Goal: Navigation & Orientation: Find specific page/section

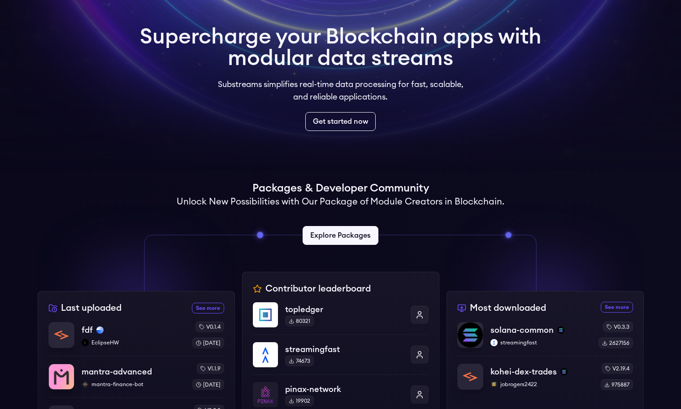
scroll to position [215, 0]
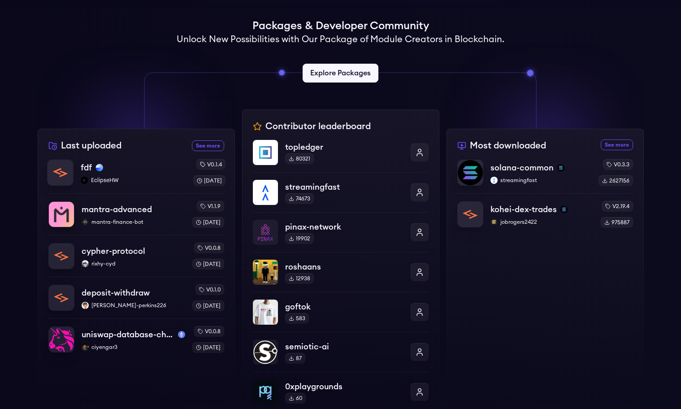
click at [132, 172] on div "fdf" at bounding box center [133, 167] width 105 height 13
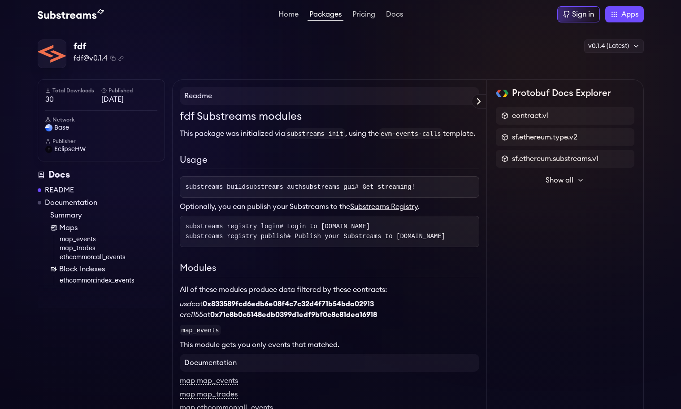
drag, startPoint x: 295, startPoint y: 284, endPoint x: 300, endPoint y: 284, distance: 4.9
click at [300, 284] on div "fdf Substreams modules This package was initialized via substreams init , using…" at bounding box center [330, 230] width 300 height 242
click at [245, 121] on h1 "fdf Substreams modules" at bounding box center [330, 117] width 300 height 16
copy h1 "Substreams"
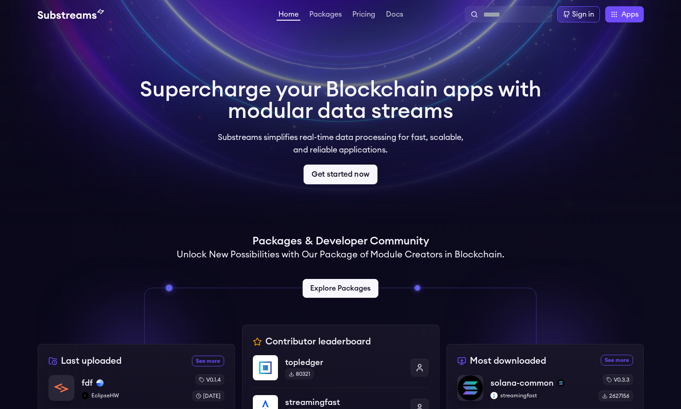
click at [340, 177] on link "Get started now" at bounding box center [341, 175] width 74 height 20
